Goal: Task Accomplishment & Management: Complete application form

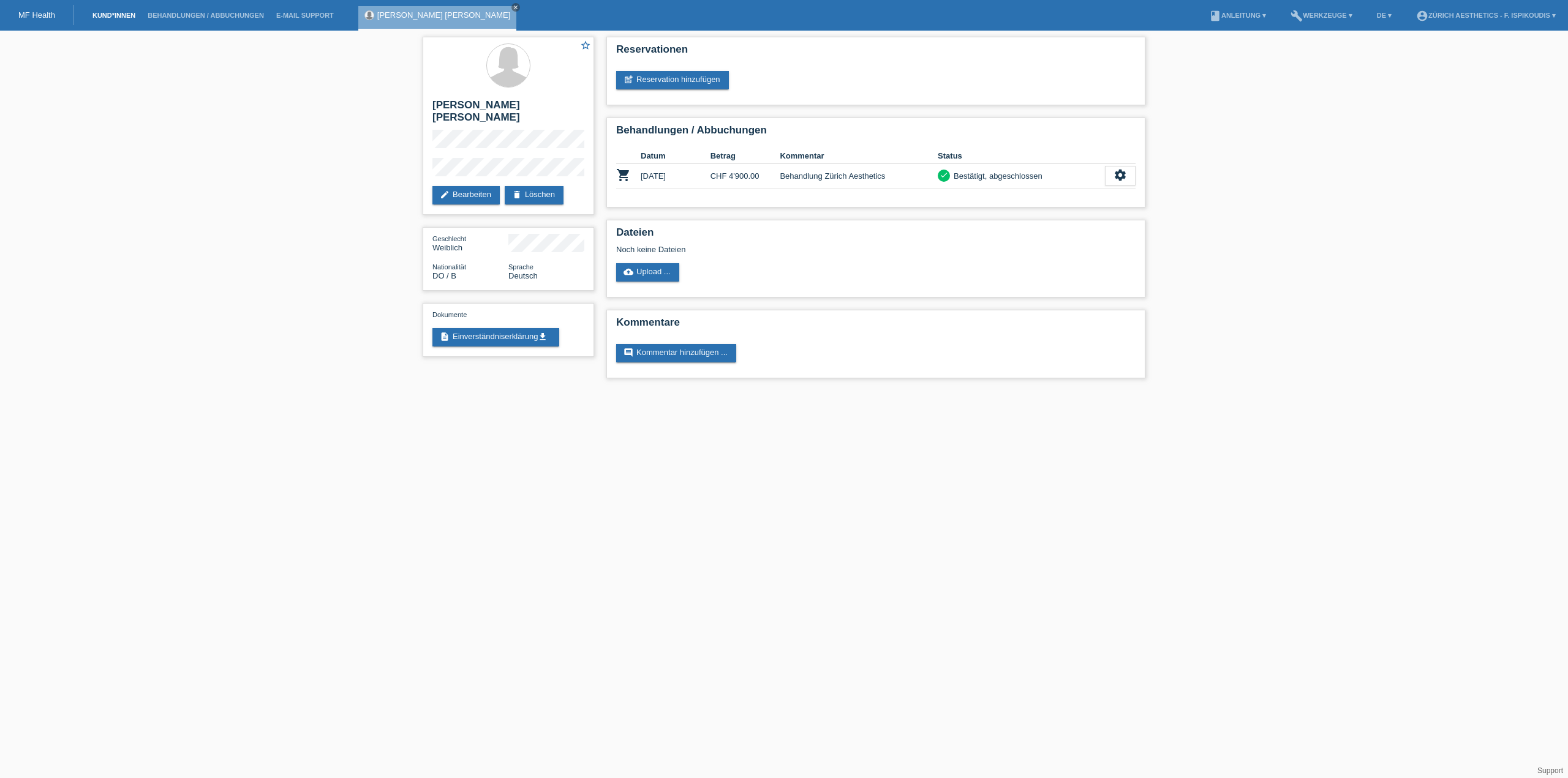
click at [115, 14] on link "Kund*innen" at bounding box center [114, 15] width 55 height 8
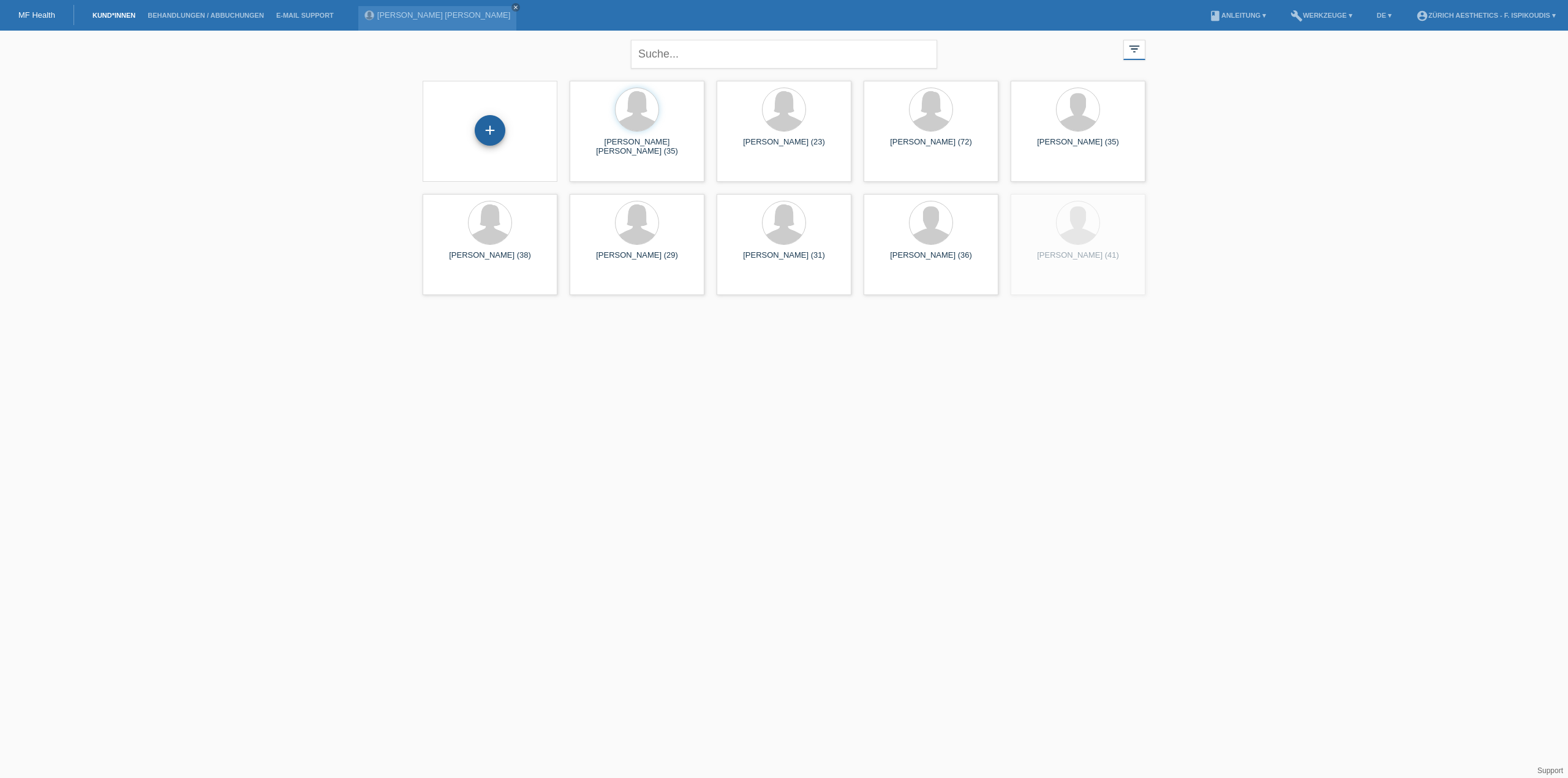
click at [491, 127] on div "+" at bounding box center [490, 130] width 30 height 30
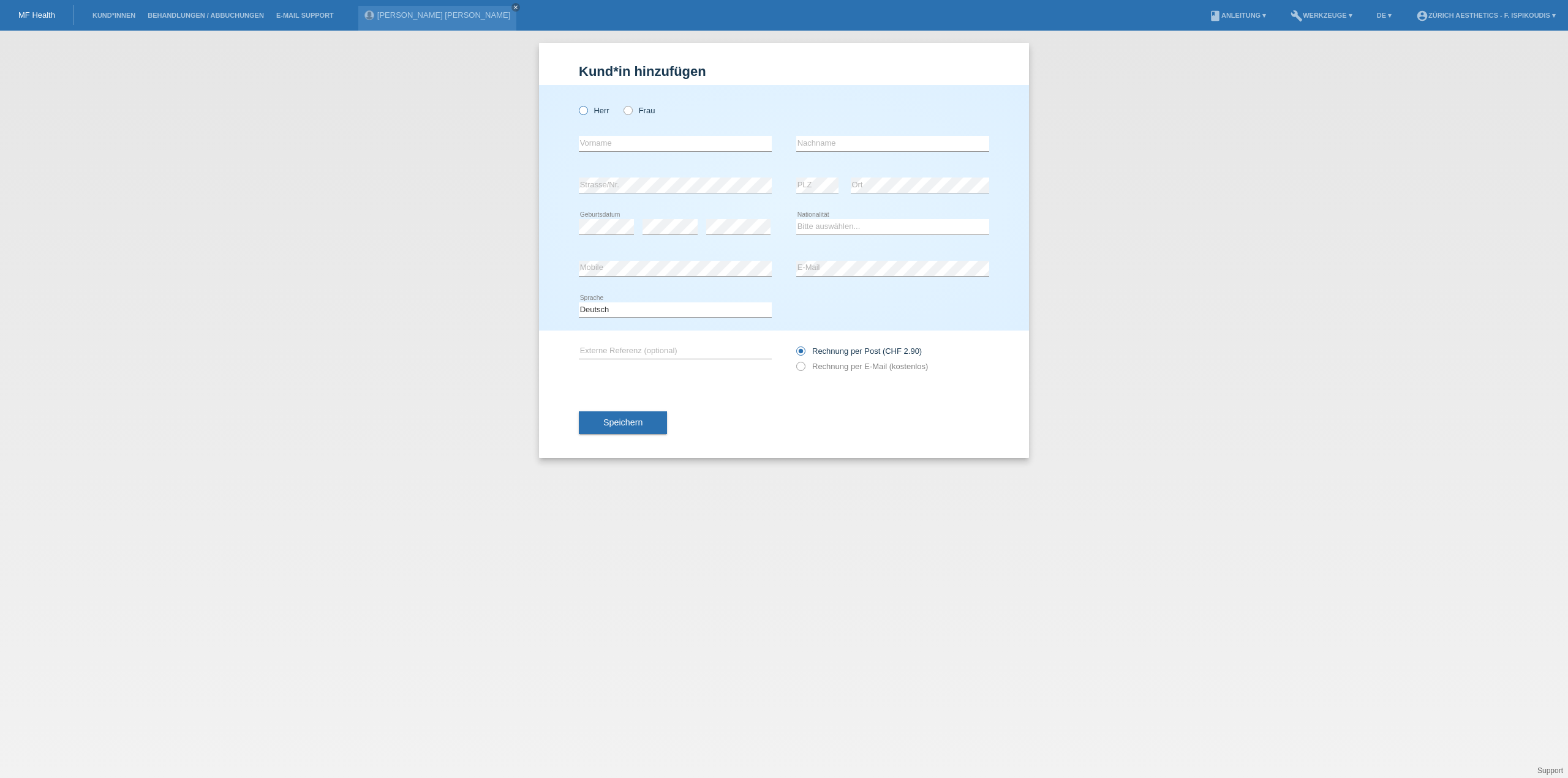
click at [577, 104] on icon at bounding box center [577, 104] width 0 height 0
click at [580, 112] on input "Herr" at bounding box center [583, 110] width 8 height 8
radio input "true"
click at [622, 147] on input "text" at bounding box center [675, 143] width 193 height 15
type input "[PERSON_NAME]"
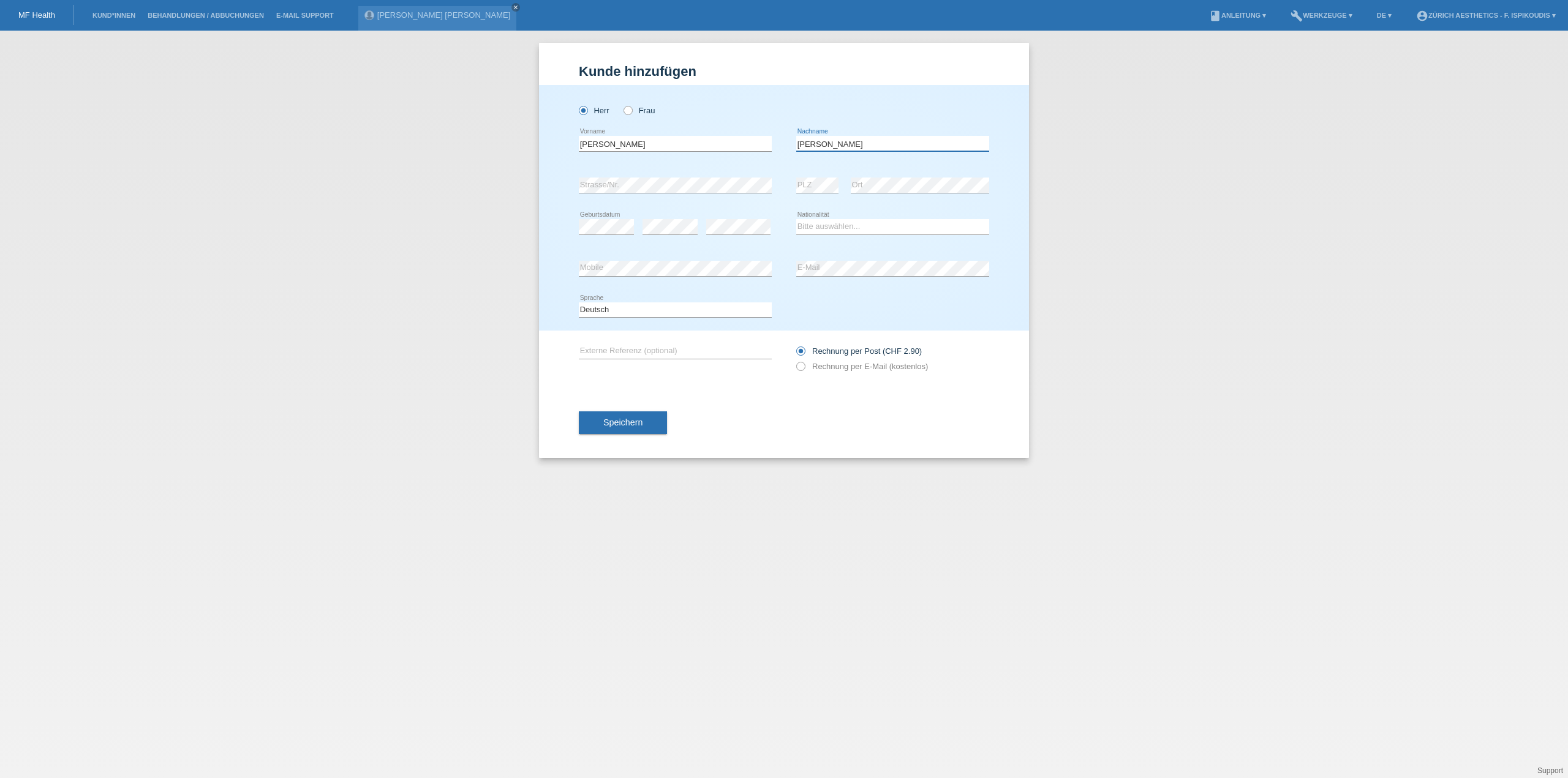
type input "[PERSON_NAME]"
click at [600, 217] on div "error Geburtsdatum" at bounding box center [607, 227] width 55 height 41
click at [848, 222] on select "Bitte auswählen... Schweiz Deutschland Liechtenstein Österreich ------------ Af…" at bounding box center [893, 226] width 193 height 14
select select "CH"
click at [796, 219] on select "Bitte auswählen... Schweiz Deutschland Liechtenstein Österreich ------------ Af…" at bounding box center [893, 226] width 193 height 14
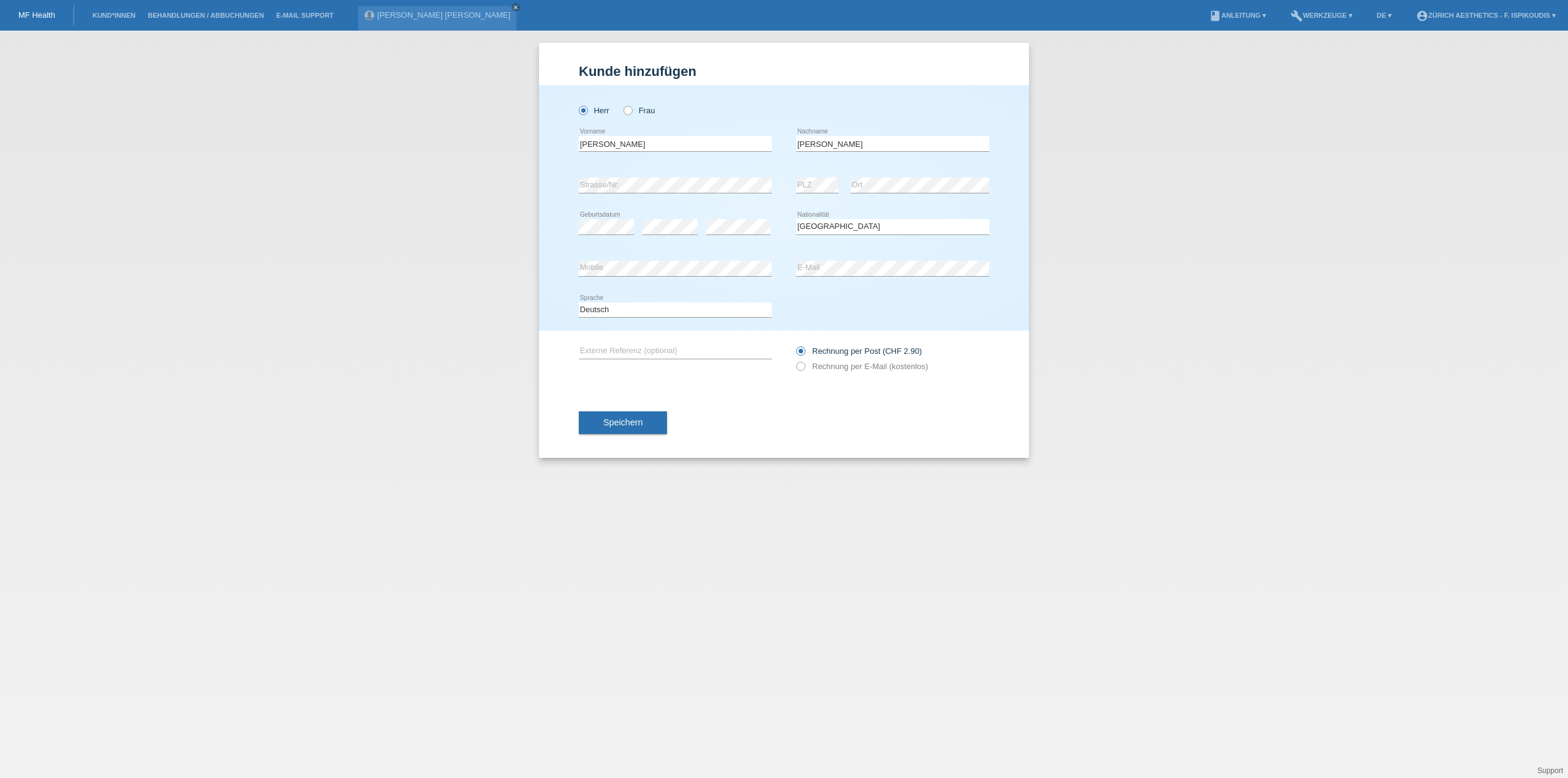
drag, startPoint x: 847, startPoint y: 246, endPoint x: 843, endPoint y: 255, distance: 9.8
click at [844, 254] on div "Herr Frau Stefan error Vorname C" at bounding box center [784, 207] width 490 height 245
click at [843, 255] on div "error E-Mail" at bounding box center [893, 269] width 193 height 41
click at [831, 360] on div "Rechnung per Post (CHF 2.90) Rechnung per E-Mail (kostenlos)" at bounding box center [893, 358] width 193 height 30
click at [827, 365] on label "Rechnung per E-Mail (kostenlos)" at bounding box center [862, 366] width 132 height 9
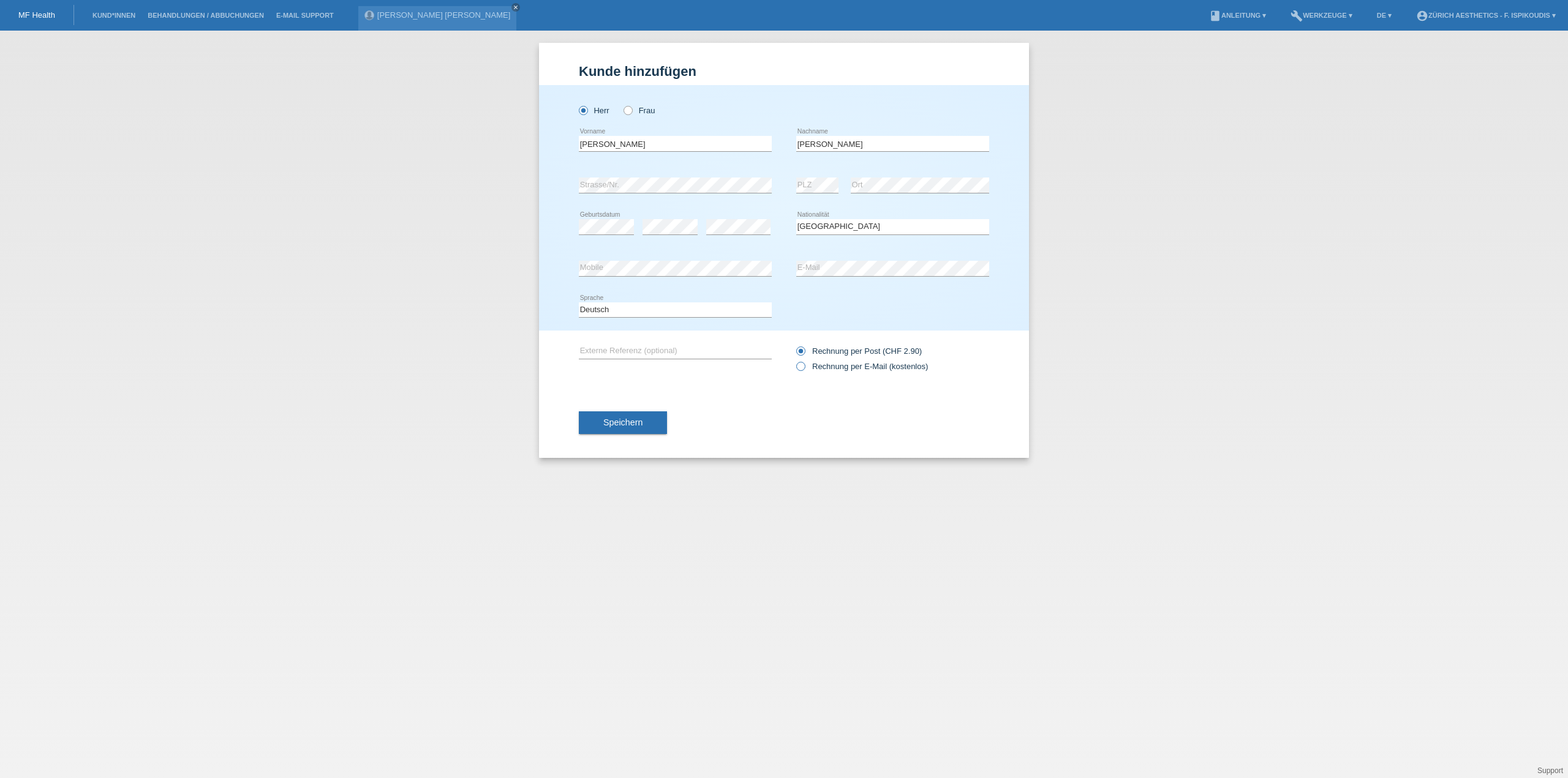
click at [804, 365] on input "Rechnung per E-Mail (kostenlos)" at bounding box center [800, 369] width 8 height 15
radio input "true"
click at [634, 418] on span "Speichern" at bounding box center [622, 422] width 39 height 10
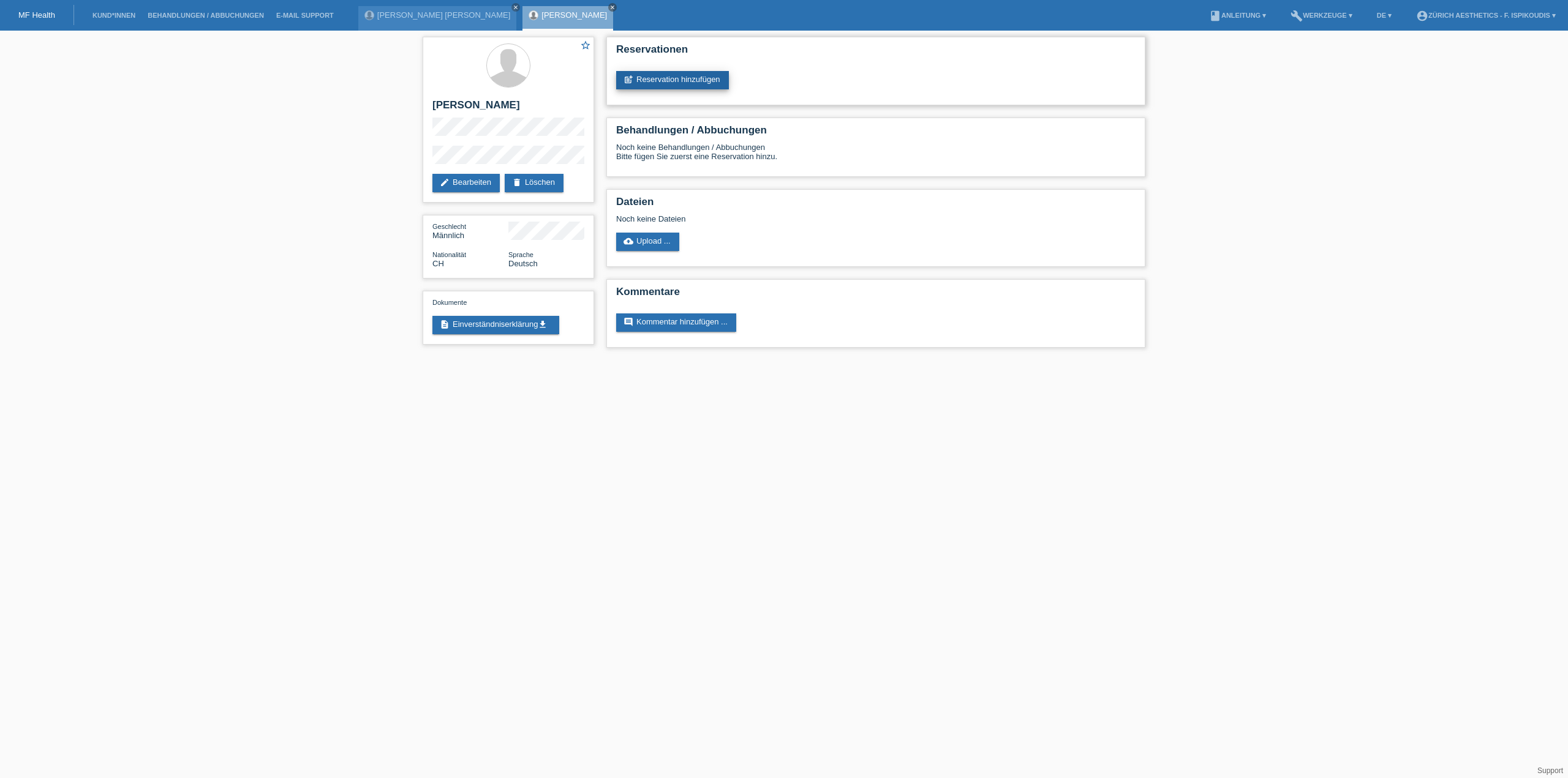
click at [677, 84] on link "post_add Reservation hinzufügen" at bounding box center [672, 80] width 112 height 19
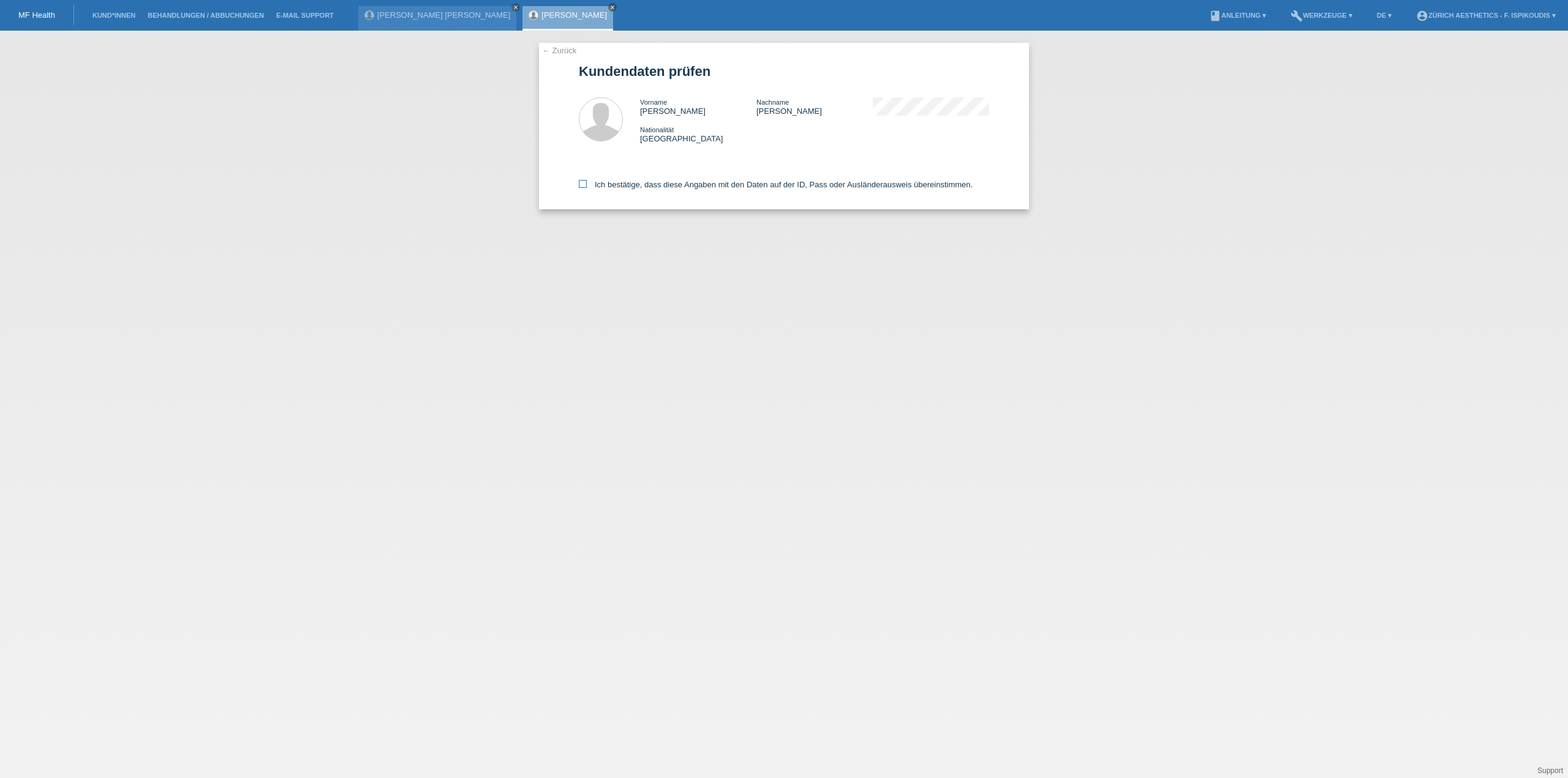
click at [671, 187] on label "Ich bestätige, dass diese Angaben mit den Daten auf der ID, Pass oder Ausländer…" at bounding box center [775, 184] width 394 height 9
click at [587, 187] on input "Ich bestätige, dass diese Angaben mit den Daten auf der ID, Pass oder Ausländer…" at bounding box center [583, 184] width 8 height 8
checkbox input "true"
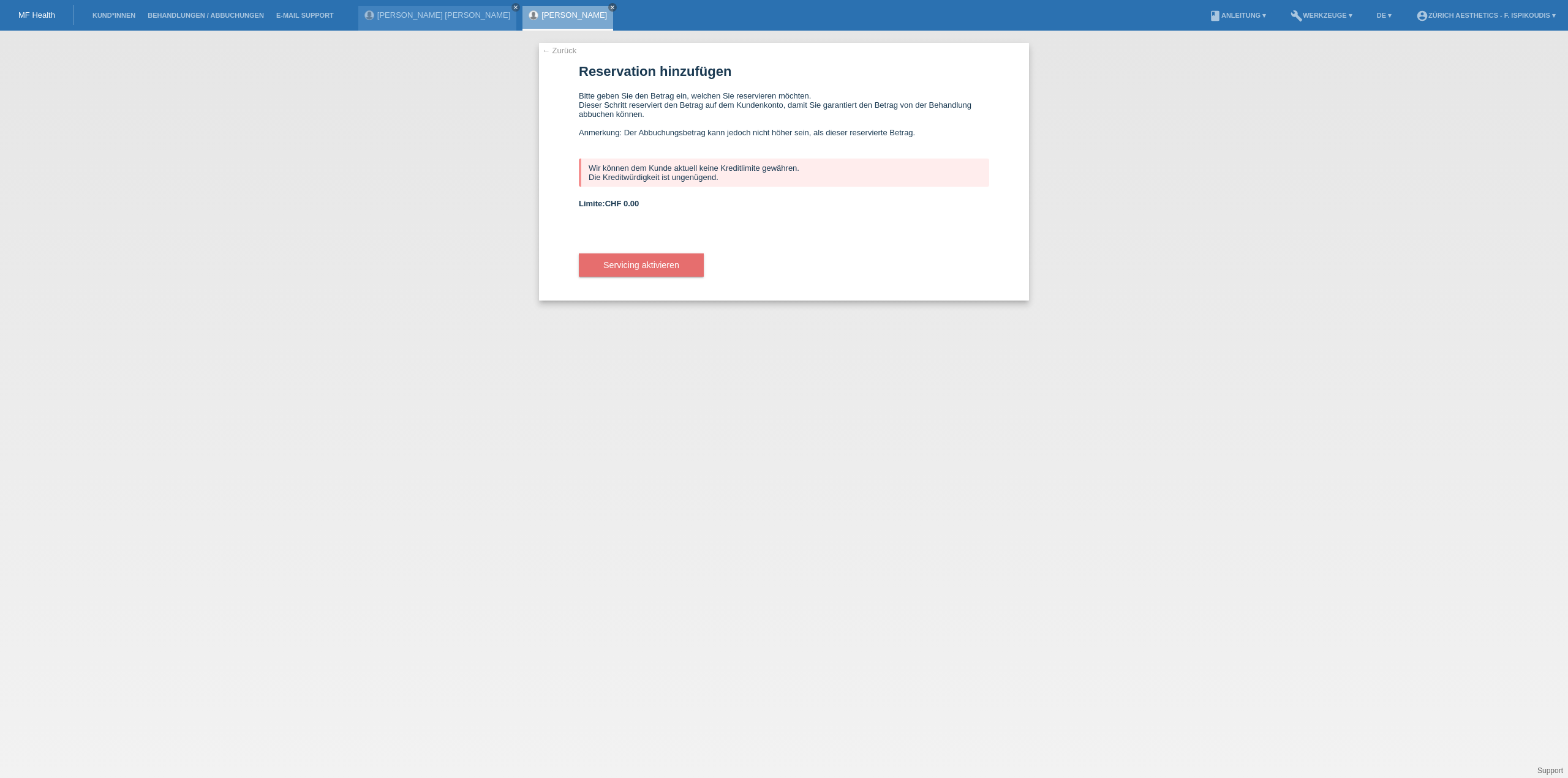
click at [618, 181] on div "Wir können dem Kunde aktuell keine Kreditlimite gewähren. Die Kreditwürdigkeit …" at bounding box center [784, 172] width 410 height 28
click at [560, 52] on link "← Zurück" at bounding box center [559, 50] width 34 height 9
